Goal: Transaction & Acquisition: Purchase product/service

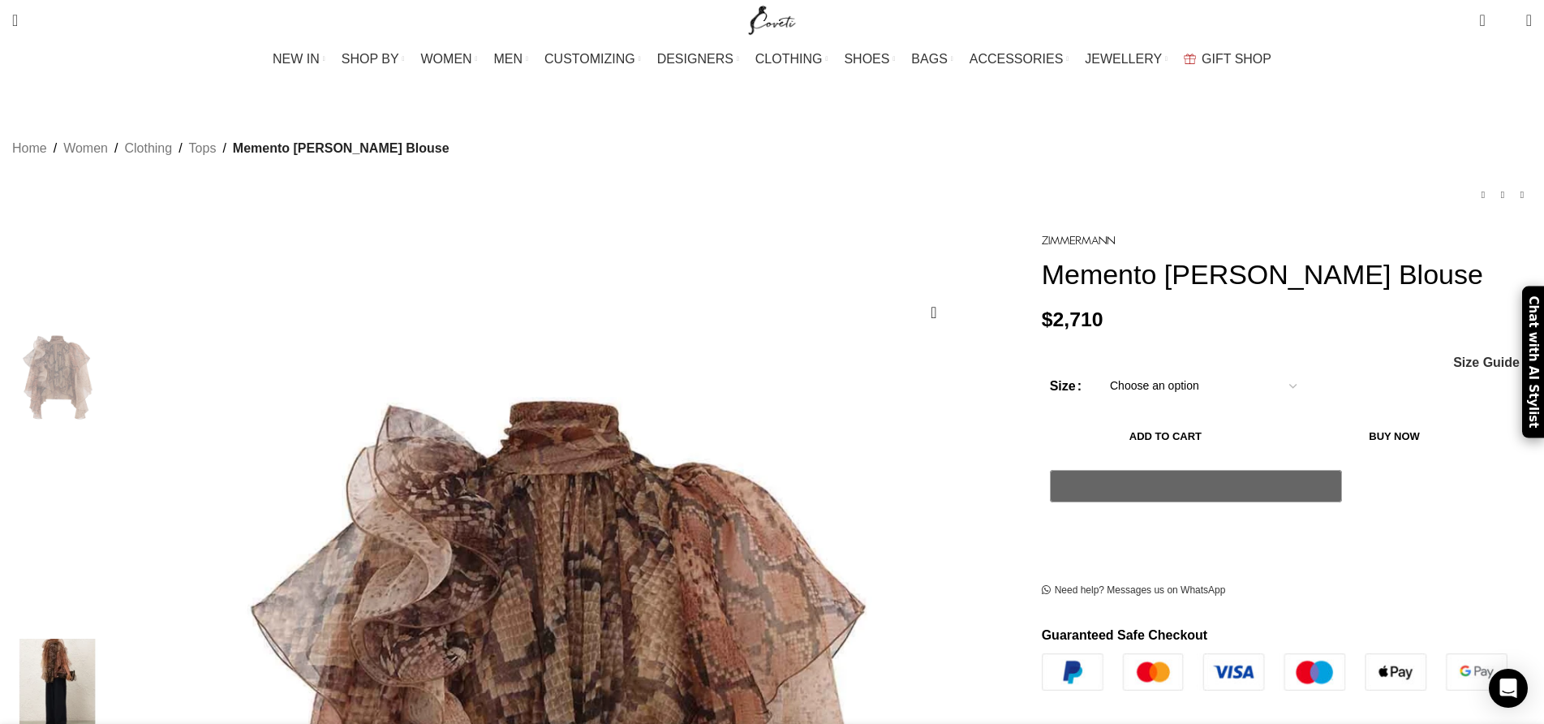
scroll to position [0, 170]
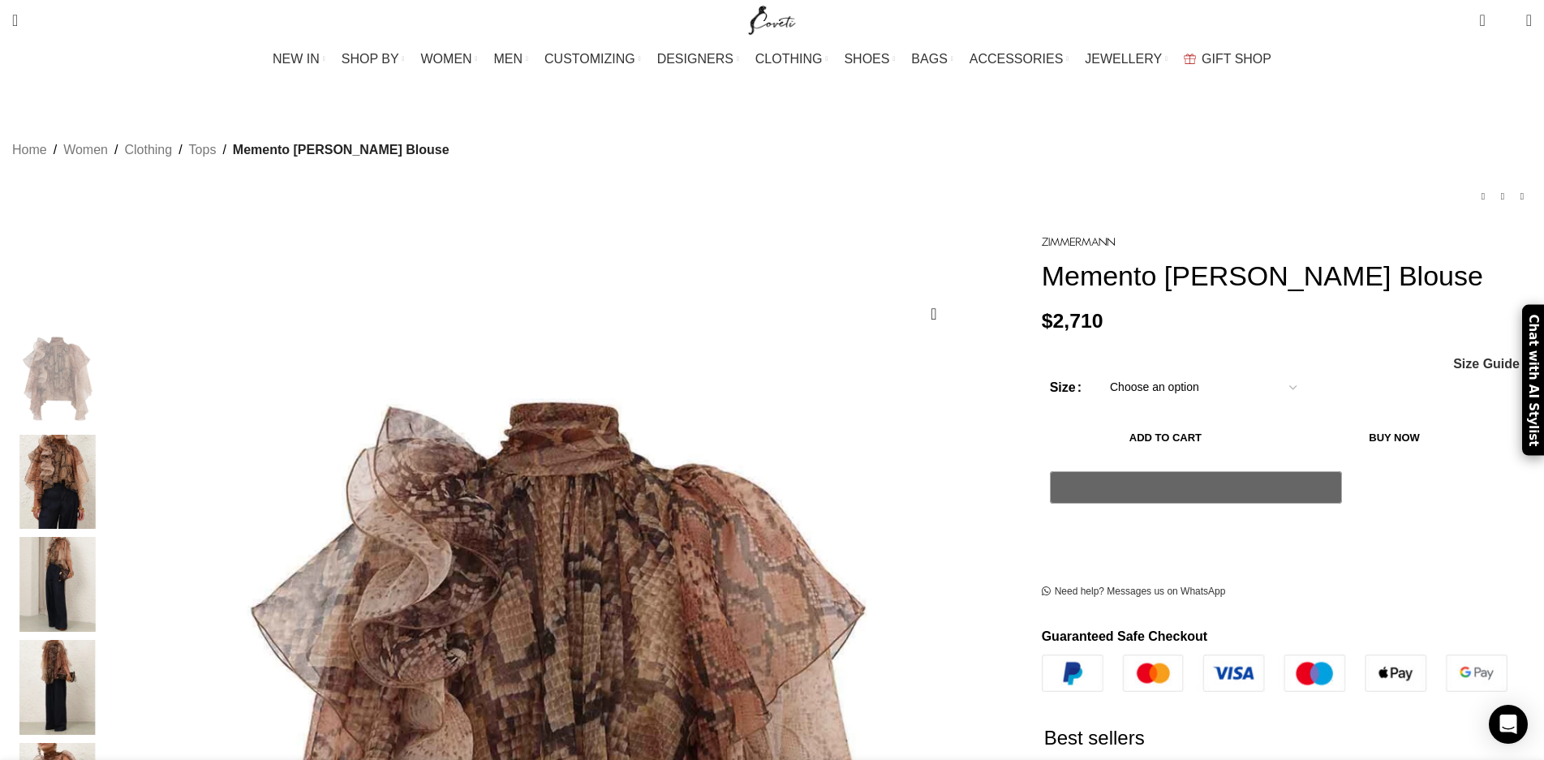
click at [107, 480] on img "2 / 7" at bounding box center [57, 482] width 99 height 95
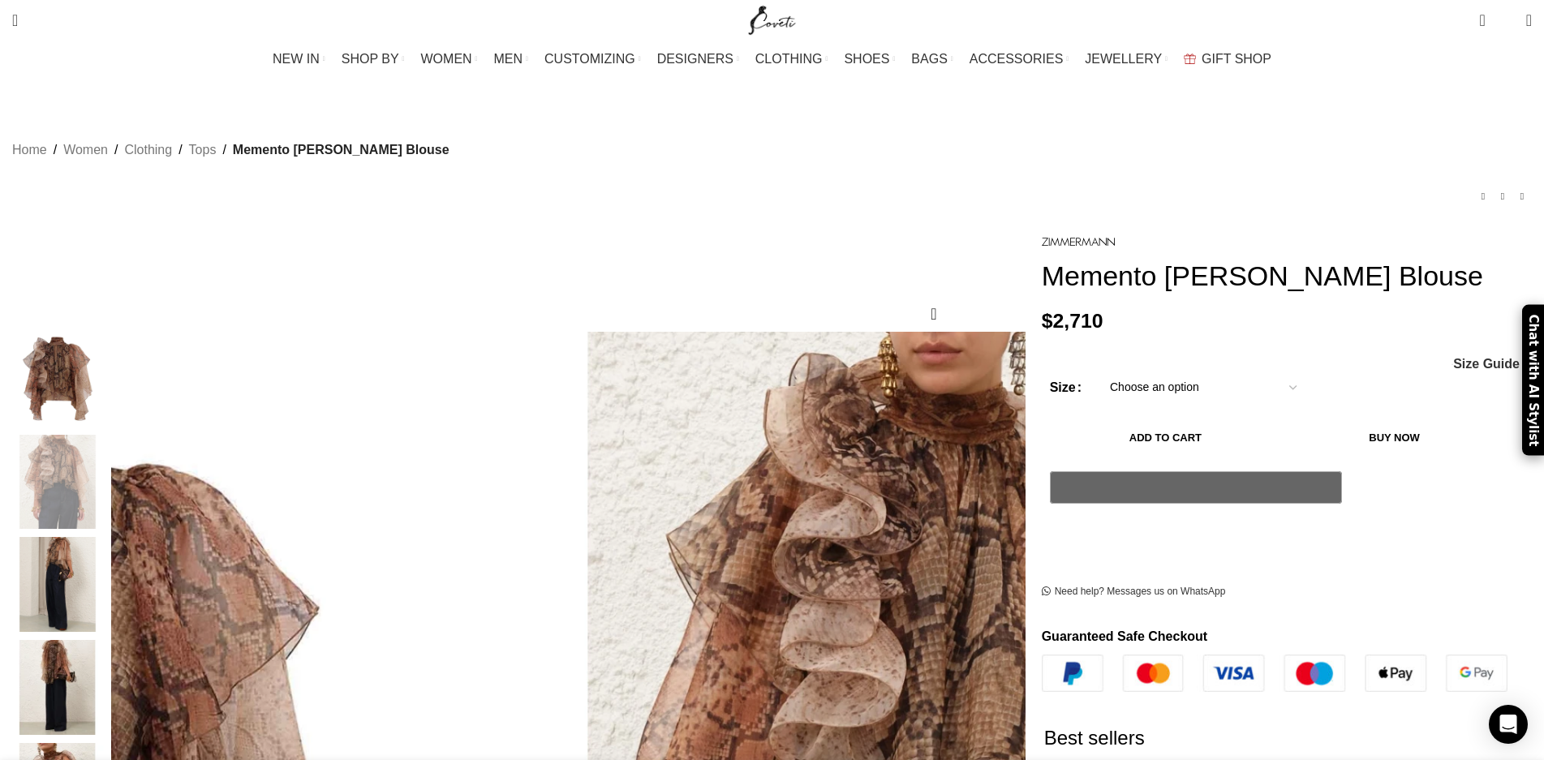
scroll to position [0, 170]
click at [107, 568] on img "3 / 7" at bounding box center [57, 584] width 99 height 95
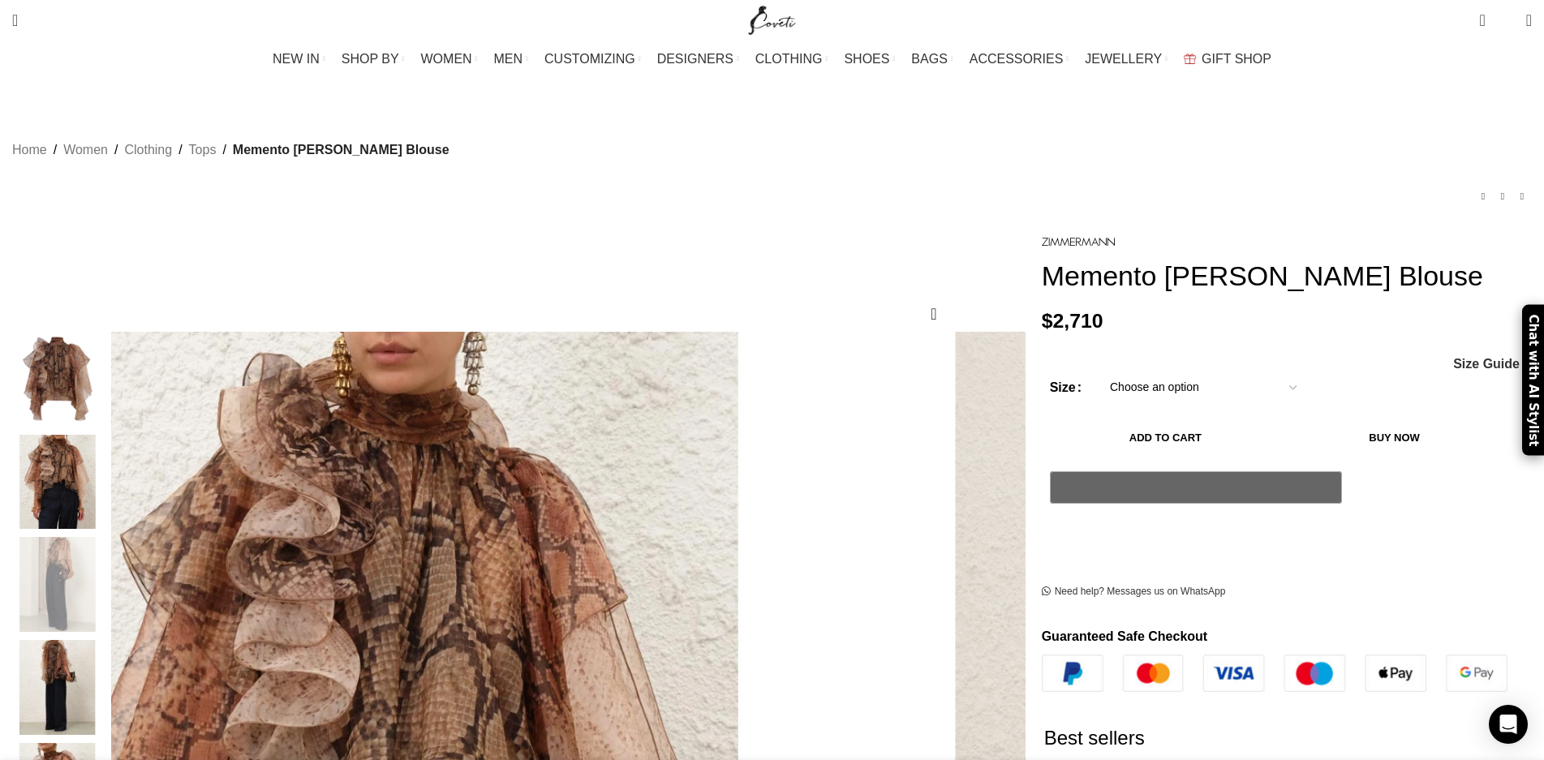
click at [107, 654] on img "4 / 7" at bounding box center [57, 687] width 99 height 95
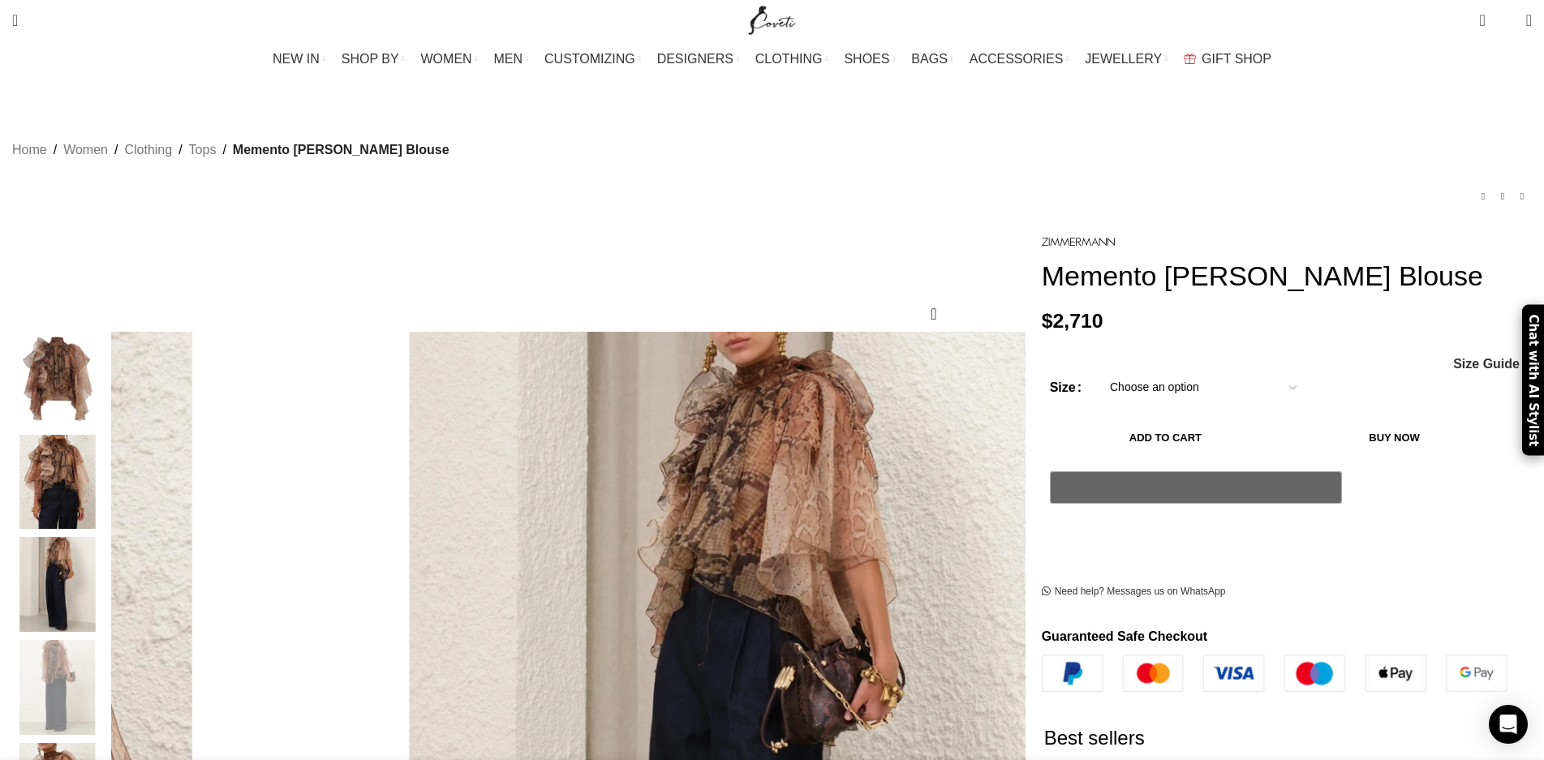
click at [107, 445] on img "2 / 7" at bounding box center [57, 482] width 99 height 95
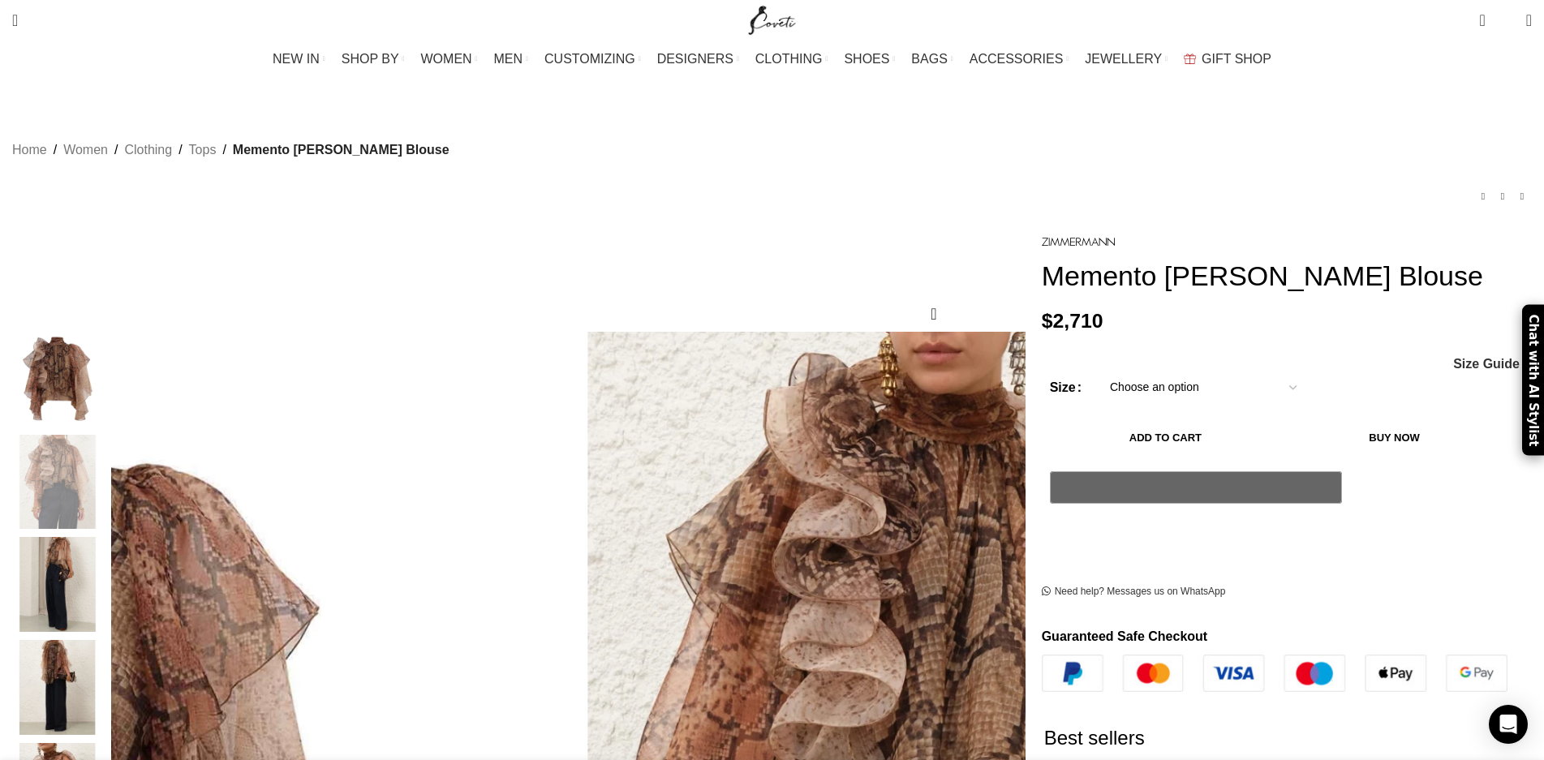
scroll to position [136, 0]
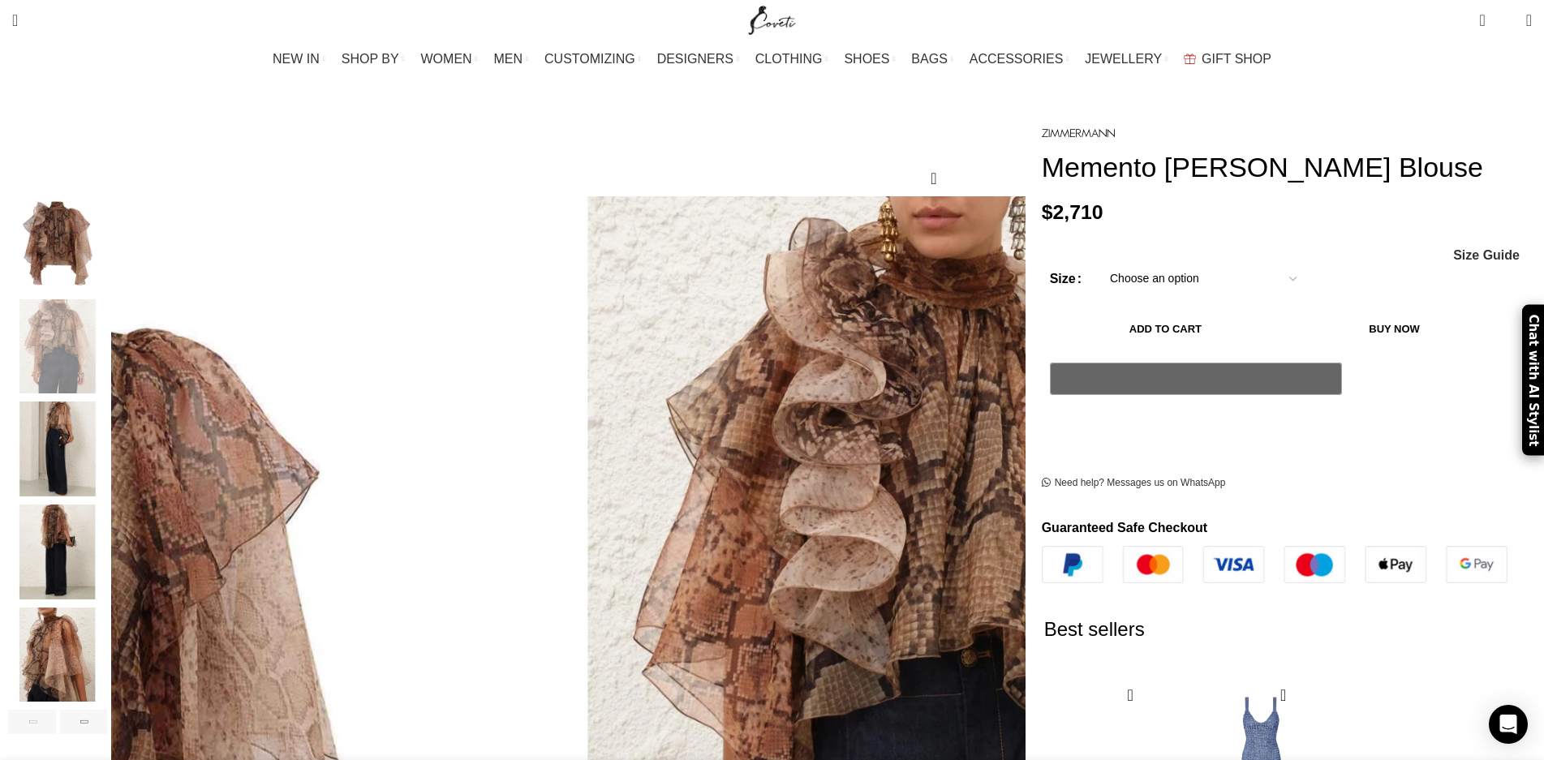
click at [107, 630] on img "5 / 7" at bounding box center [57, 655] width 99 height 95
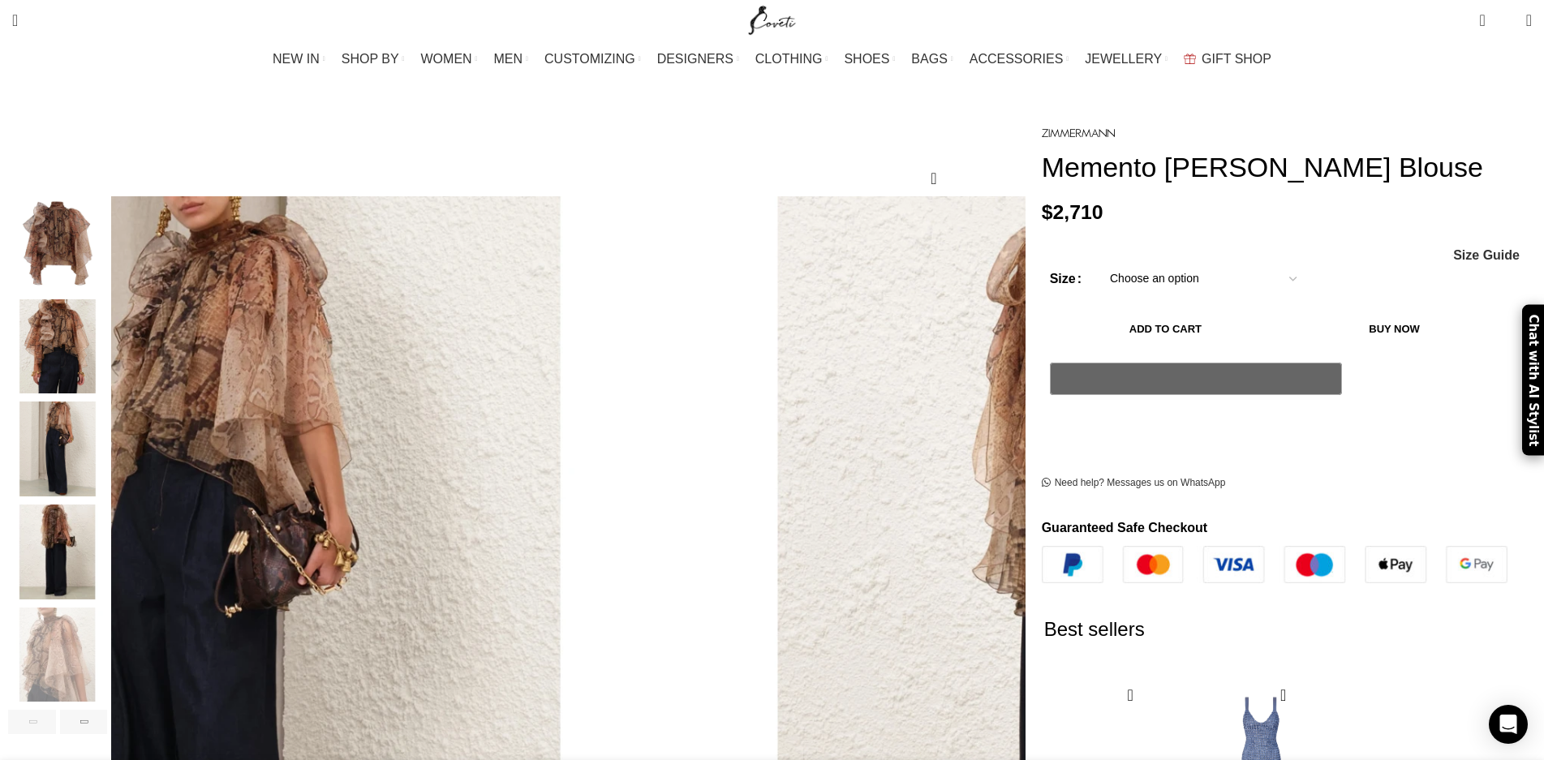
scroll to position [0, 342]
click at [108, 710] on div "Next slide" at bounding box center [84, 722] width 48 height 24
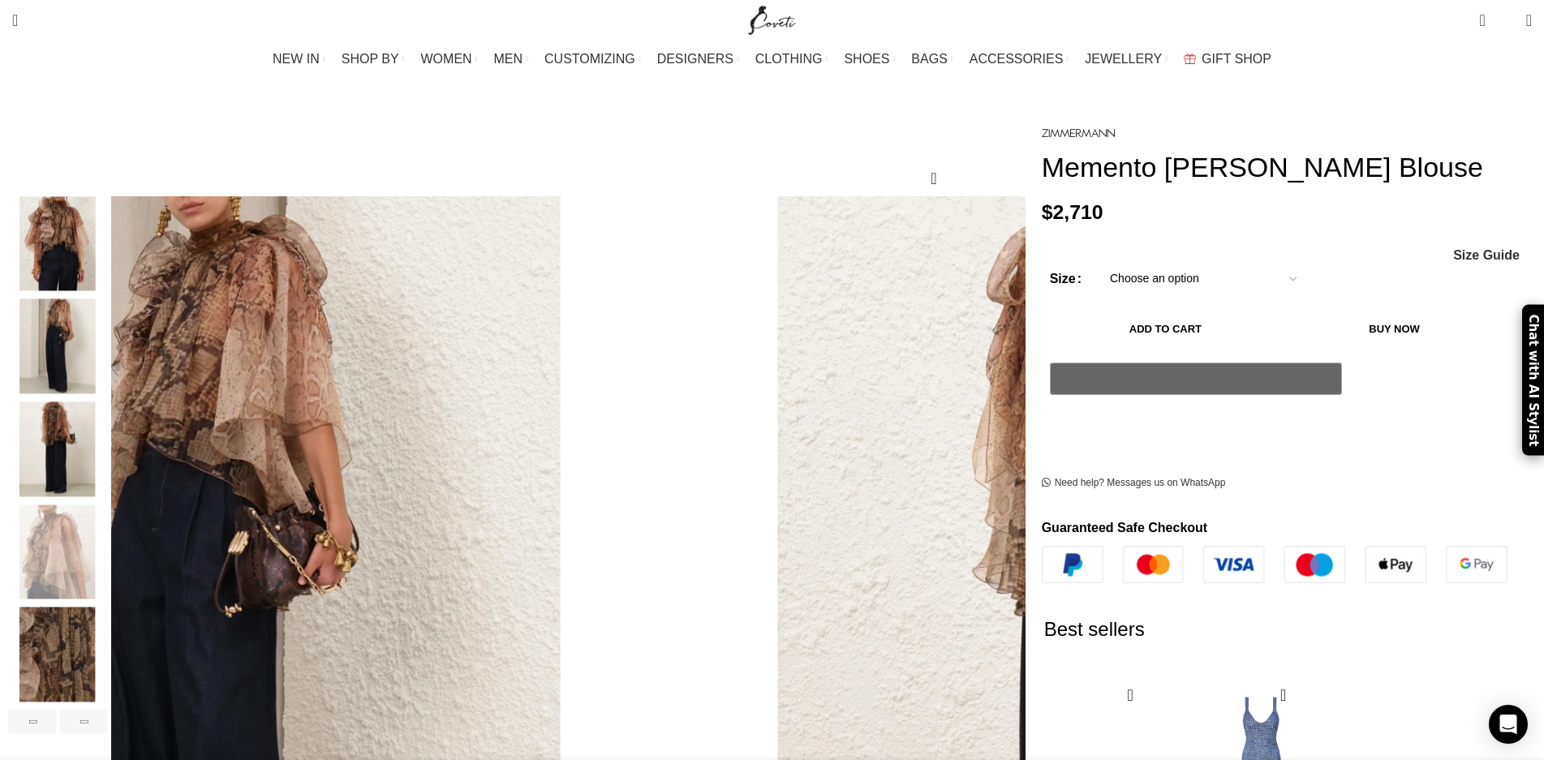
click at [107, 660] on img "6 / 7" at bounding box center [57, 655] width 99 height 95
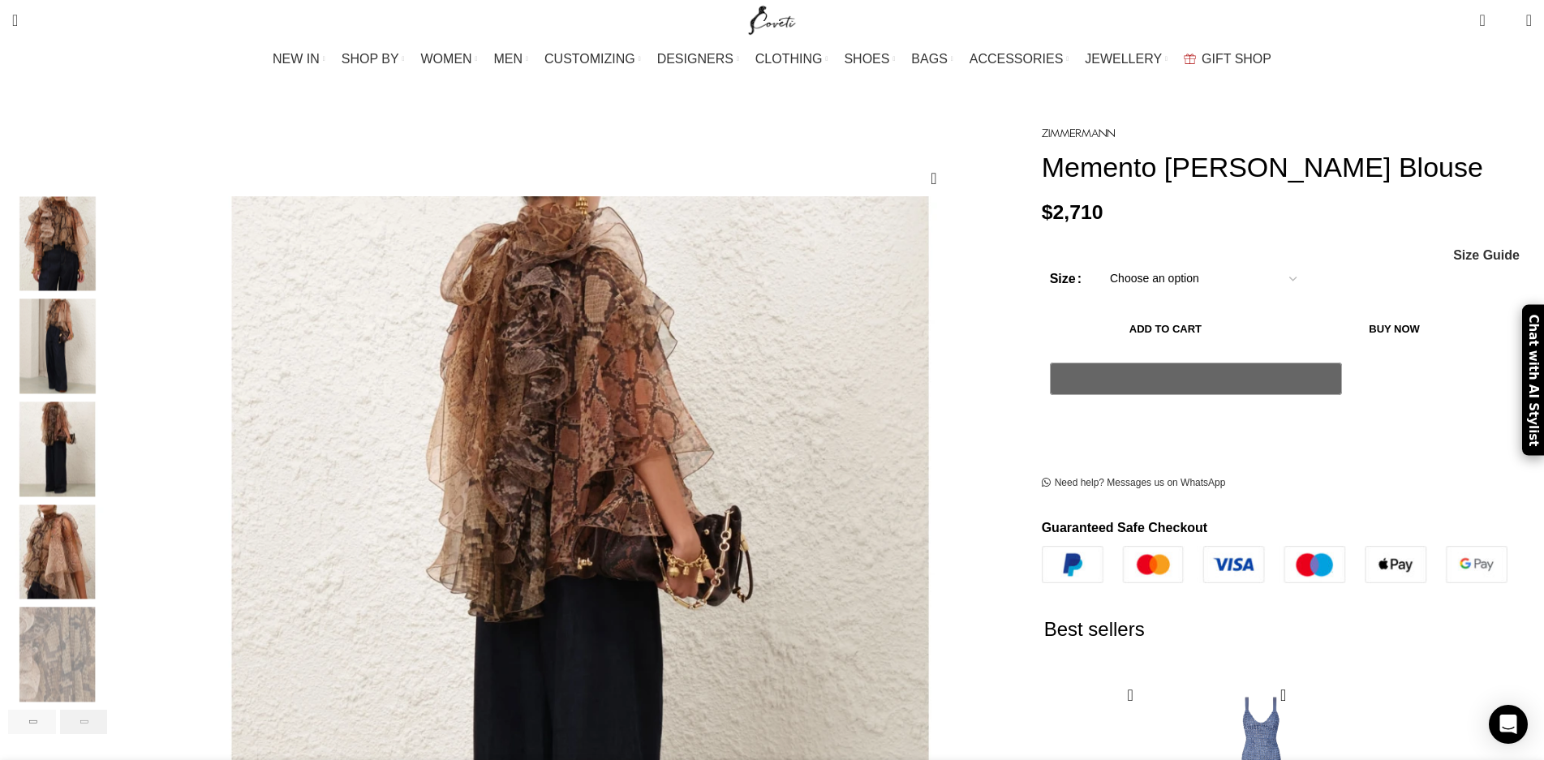
click at [108, 710] on div "Next slide" at bounding box center [84, 722] width 48 height 24
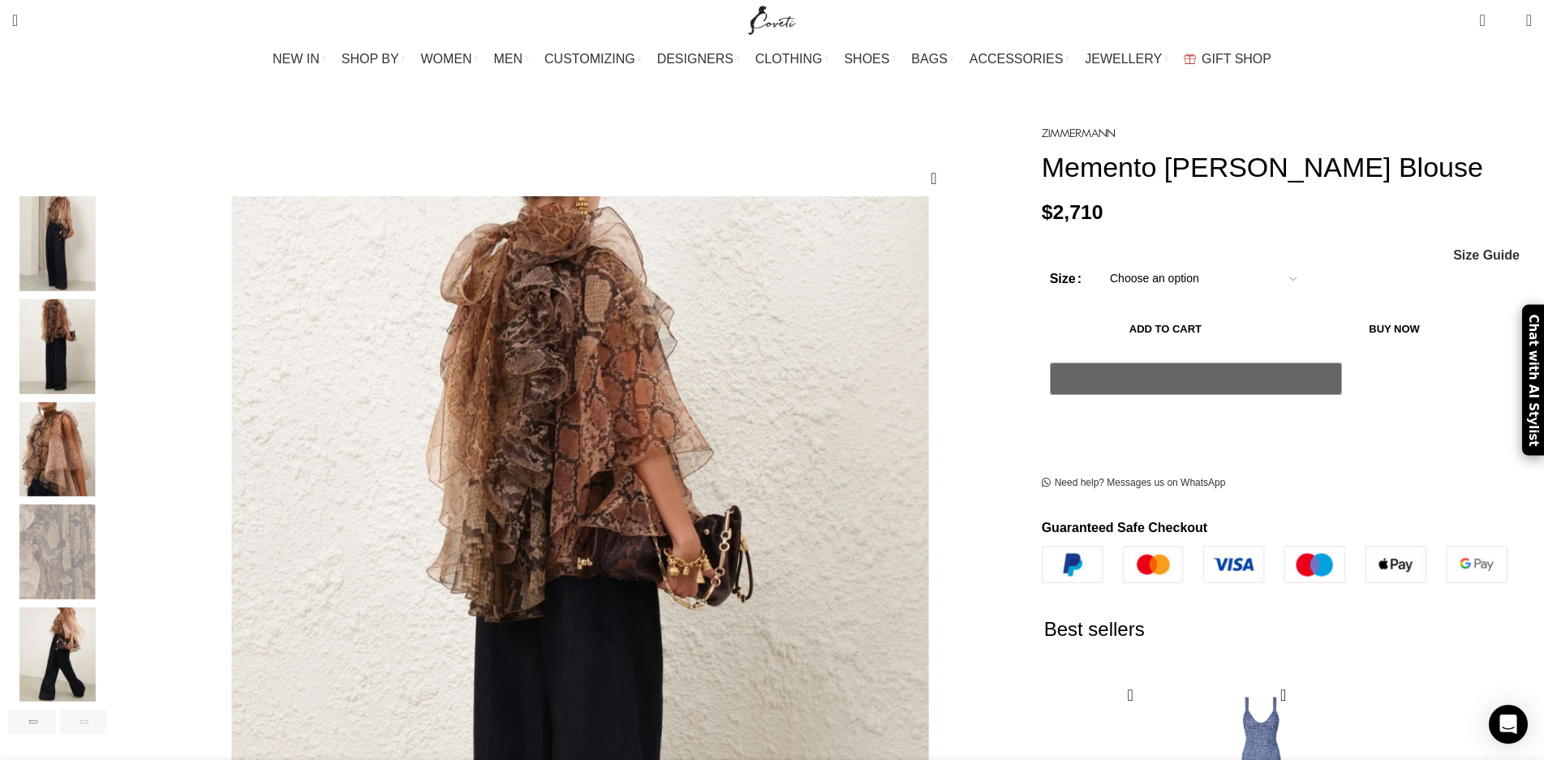
click at [108, 710] on div "Next slide" at bounding box center [84, 722] width 48 height 24
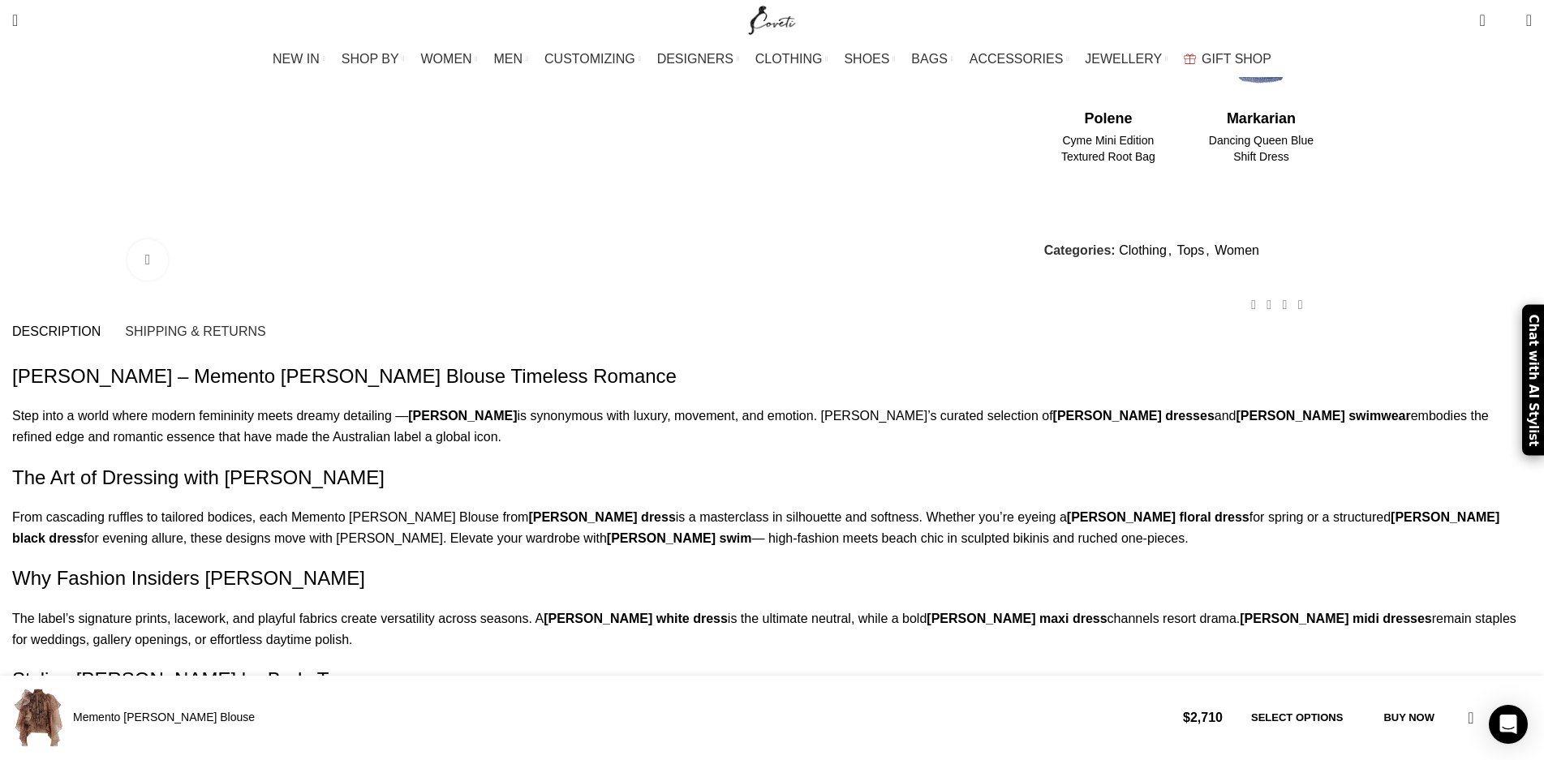
scroll to position [1487, 0]
